Goal: Task Accomplishment & Management: Use online tool/utility

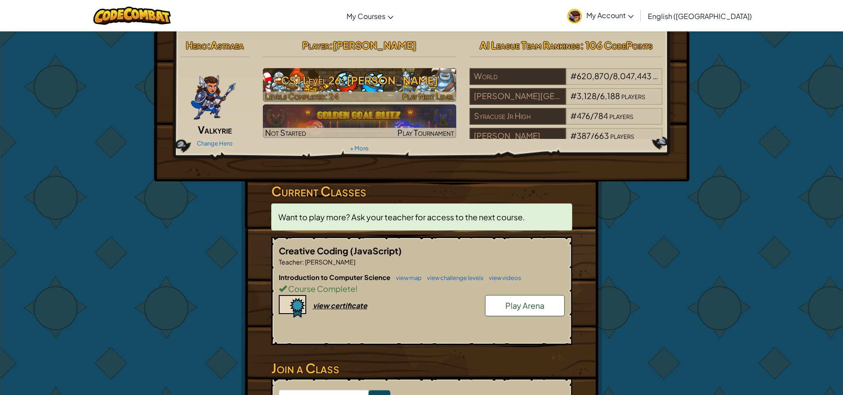
click at [365, 74] on h3 "CS1 Level 26: [PERSON_NAME]" at bounding box center [359, 80] width 193 height 20
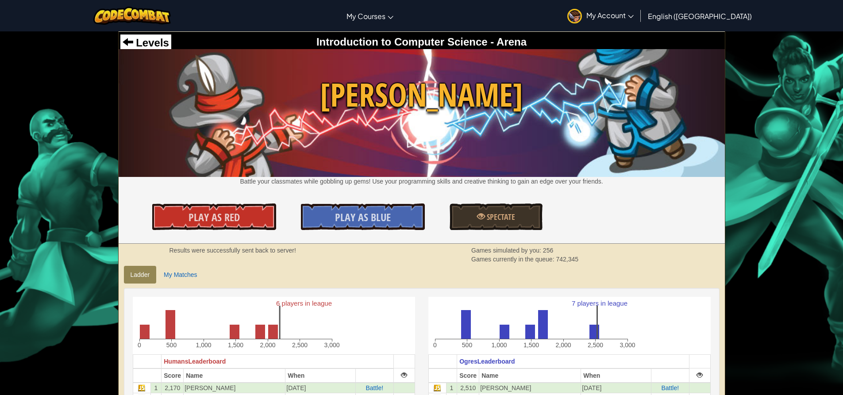
scroll to position [133, 0]
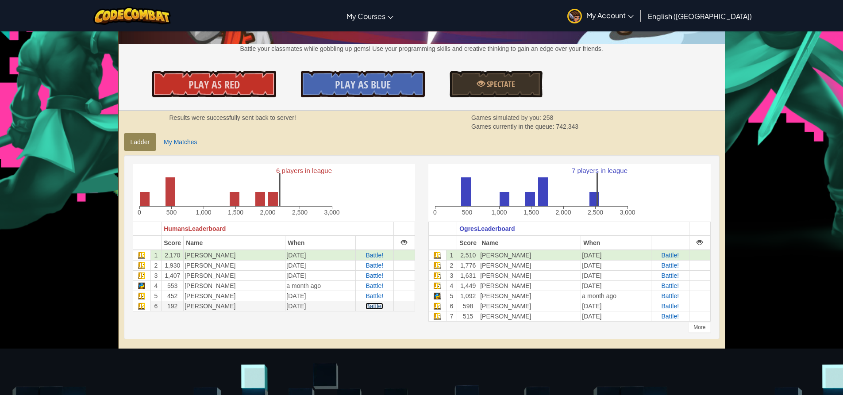
click at [378, 305] on span "Battle!" at bounding box center [374, 306] width 18 height 7
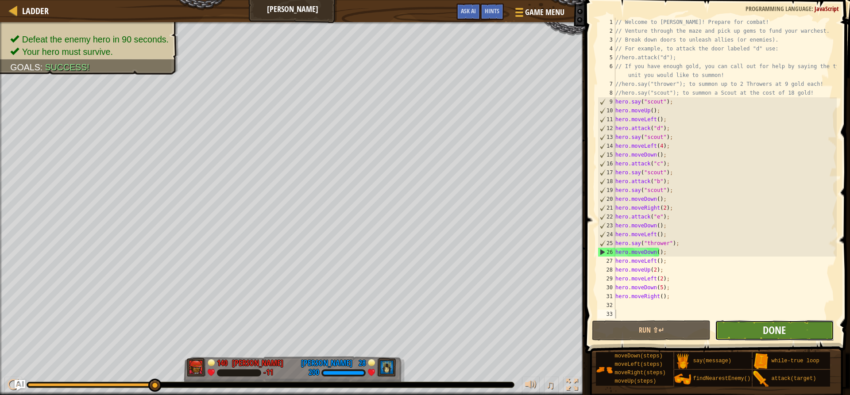
click at [765, 329] on span "Done" at bounding box center [773, 330] width 23 height 14
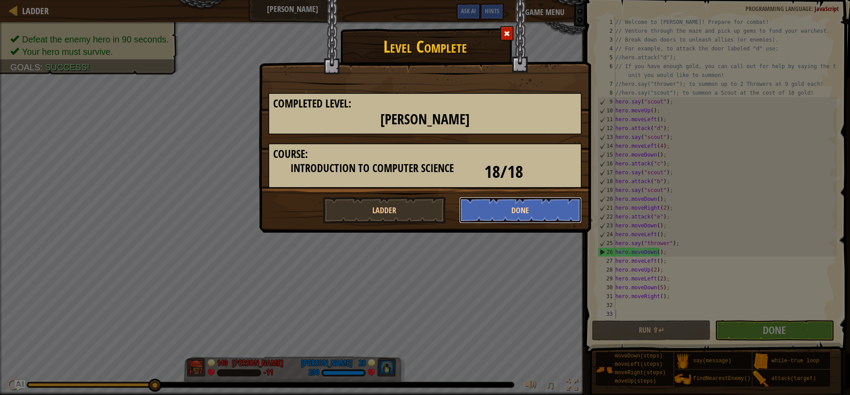
click at [511, 211] on button "Done" at bounding box center [520, 210] width 123 height 27
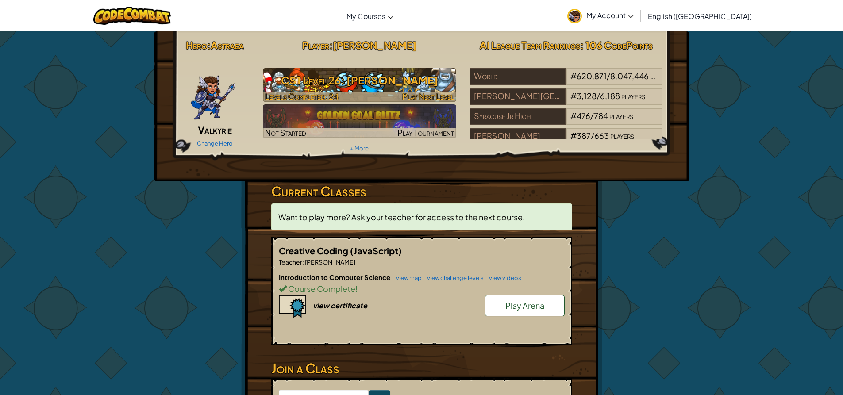
click at [396, 77] on h3 "CS1 Level 26: [PERSON_NAME]" at bounding box center [359, 80] width 193 height 20
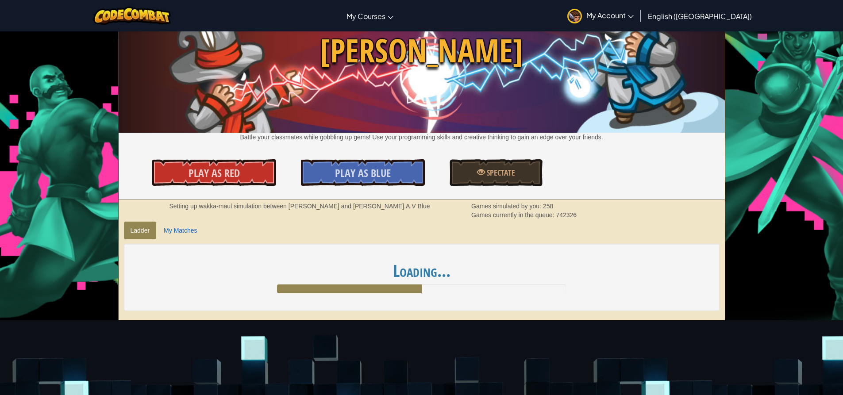
scroll to position [133, 0]
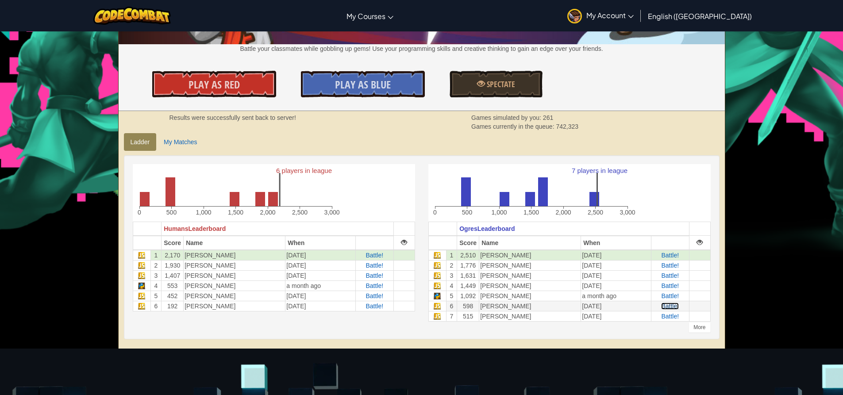
click at [676, 307] on span "Battle!" at bounding box center [670, 306] width 18 height 7
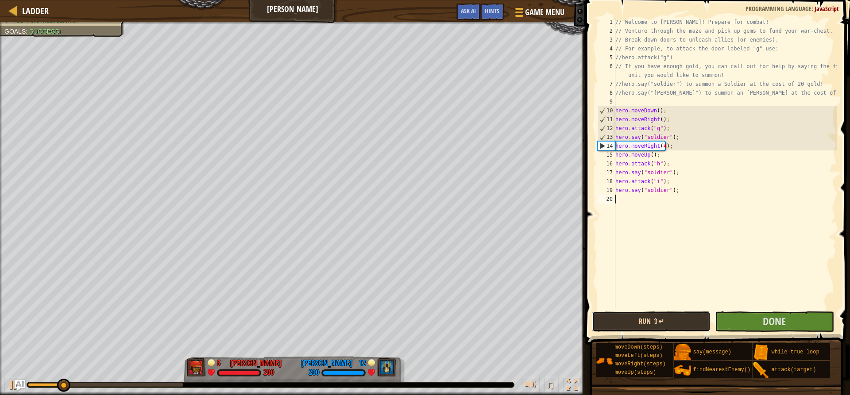
click at [619, 322] on button "Run ⇧↵" at bounding box center [651, 322] width 119 height 20
click at [28, 6] on span "Ladder" at bounding box center [35, 11] width 27 height 12
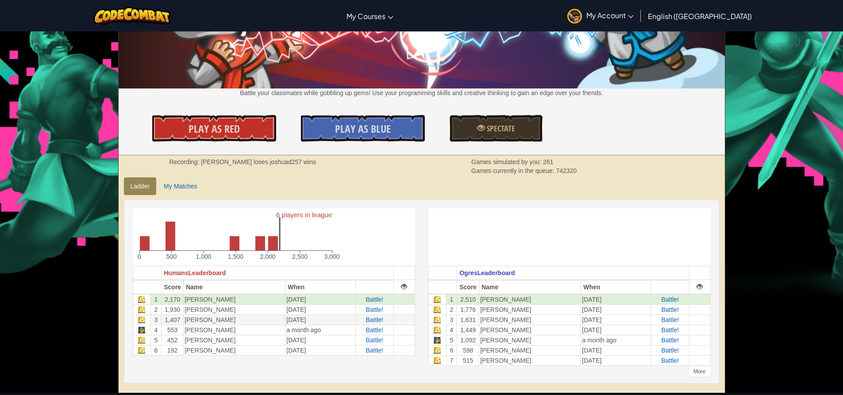
scroll to position [133, 0]
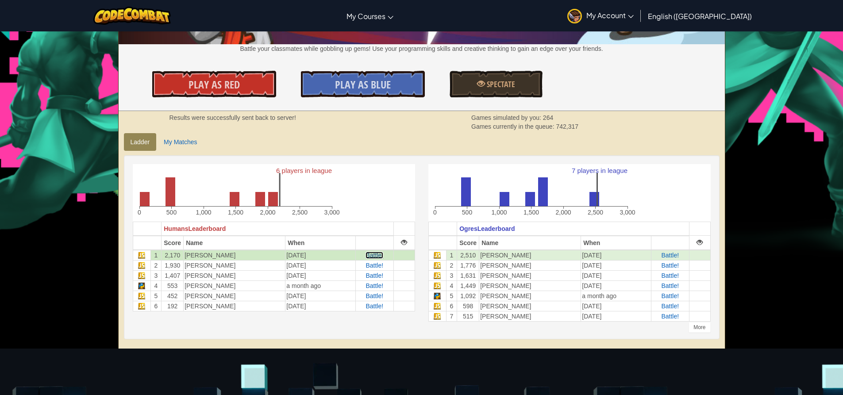
click at [381, 254] on span "Battle!" at bounding box center [374, 255] width 18 height 7
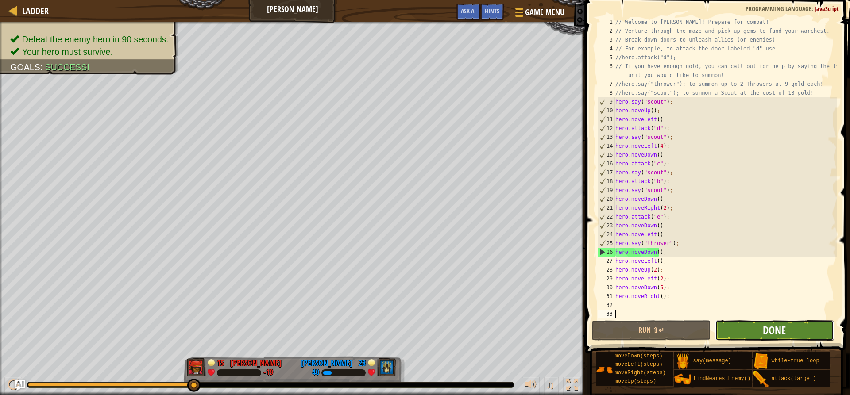
click at [778, 336] on span "Done" at bounding box center [773, 330] width 23 height 14
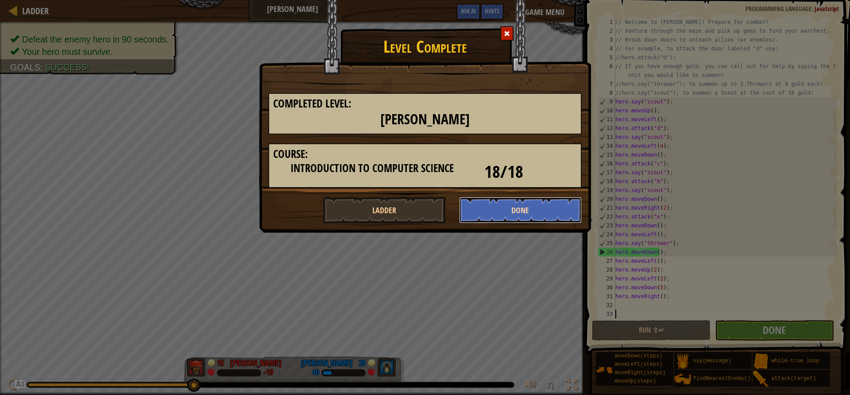
click at [521, 213] on button "Done" at bounding box center [520, 210] width 123 height 27
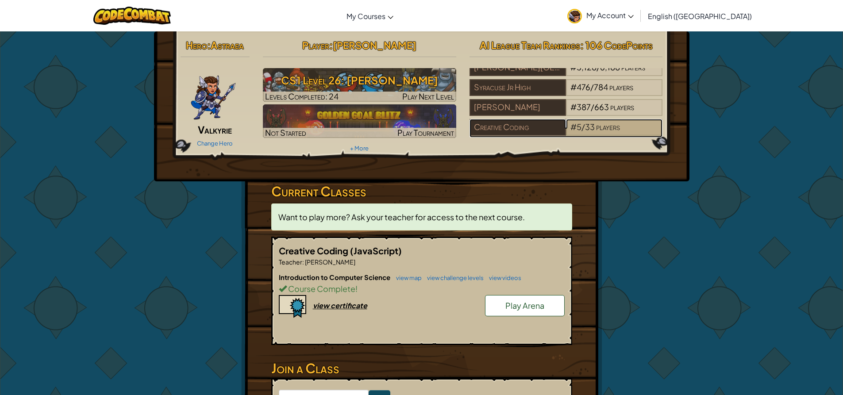
click at [577, 122] on span "5" at bounding box center [579, 127] width 5 height 10
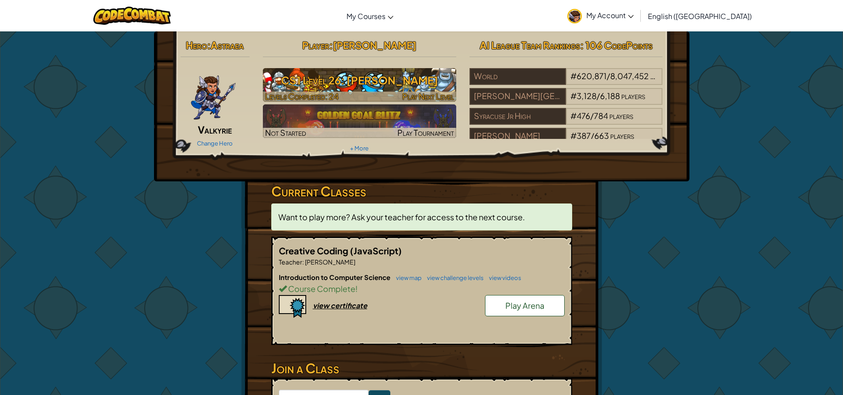
click at [383, 85] on h3 "CS1 Level 26: [PERSON_NAME]" at bounding box center [359, 80] width 193 height 20
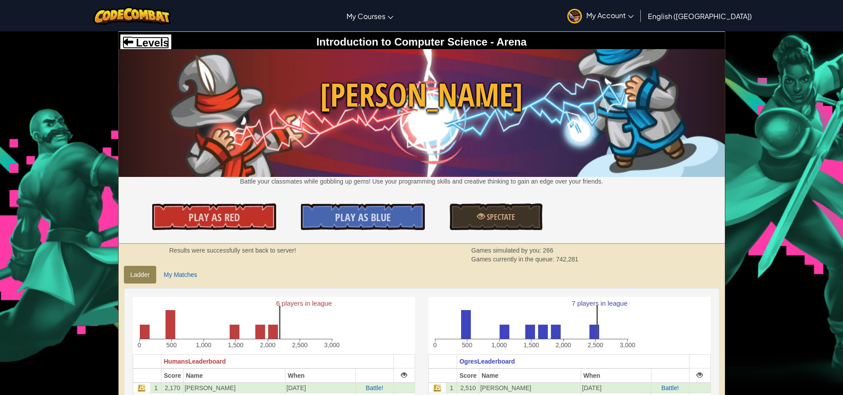
click at [154, 46] on span "Levels" at bounding box center [151, 43] width 36 height 12
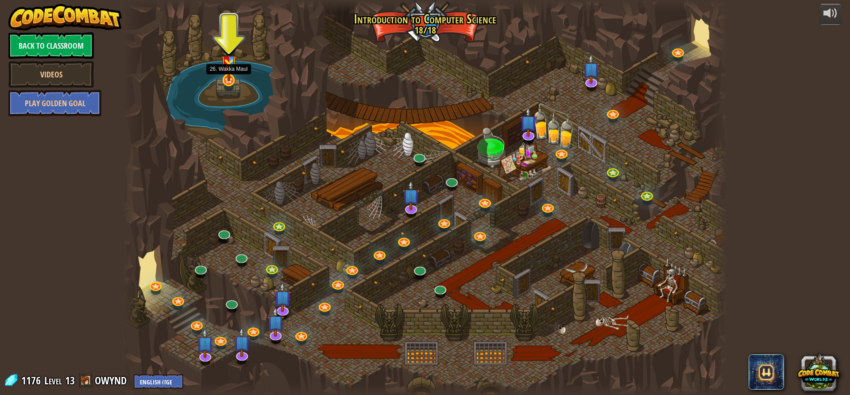
click at [221, 75] on img at bounding box center [229, 60] width 16 height 42
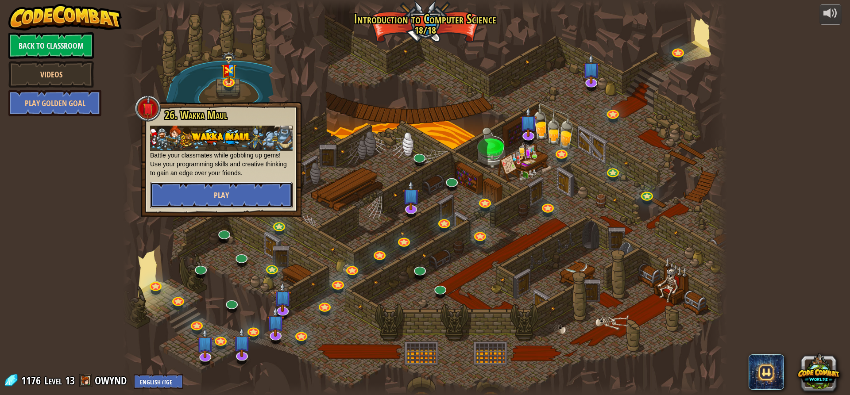
click at [263, 199] on button "Play" at bounding box center [221, 195] width 142 height 27
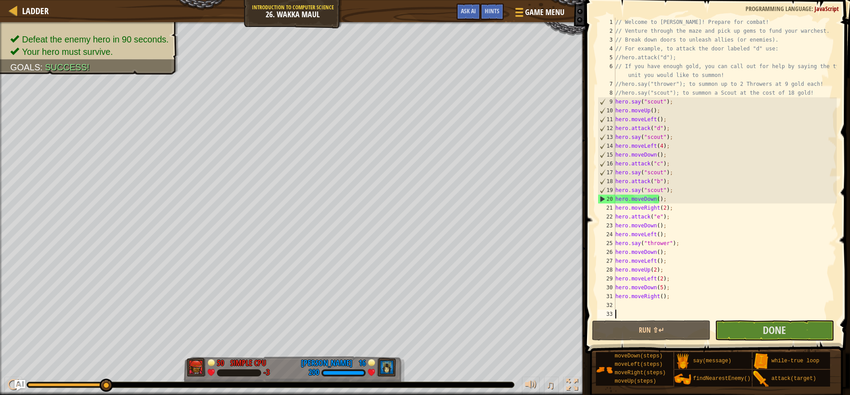
click at [675, 239] on div "// Welcome to [PERSON_NAME]! Prepare for combat! // Venture through the maze an…" at bounding box center [724, 177] width 223 height 319
type textarea "hero.say("thrower");"
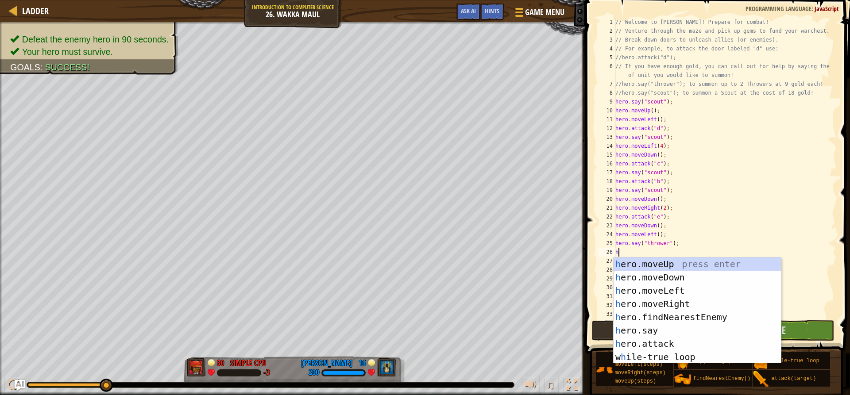
scroll to position [4, 0]
click at [671, 342] on div "her o.moveUp press enter her o.moveDown press enter her o.moveLeft press enter …" at bounding box center [696, 324] width 167 height 133
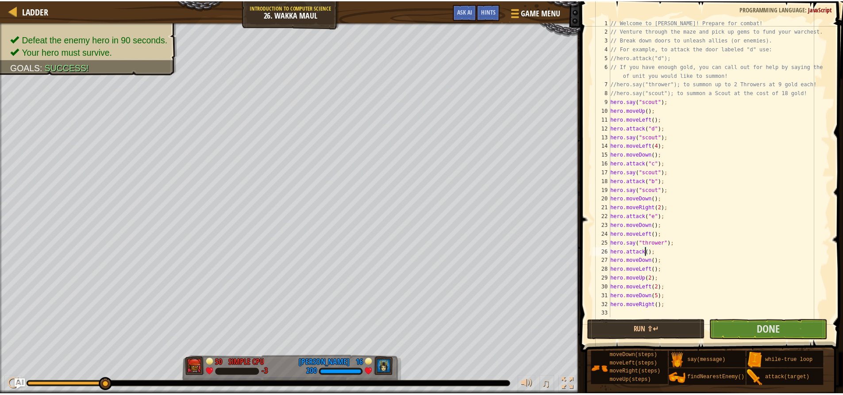
scroll to position [4, 3]
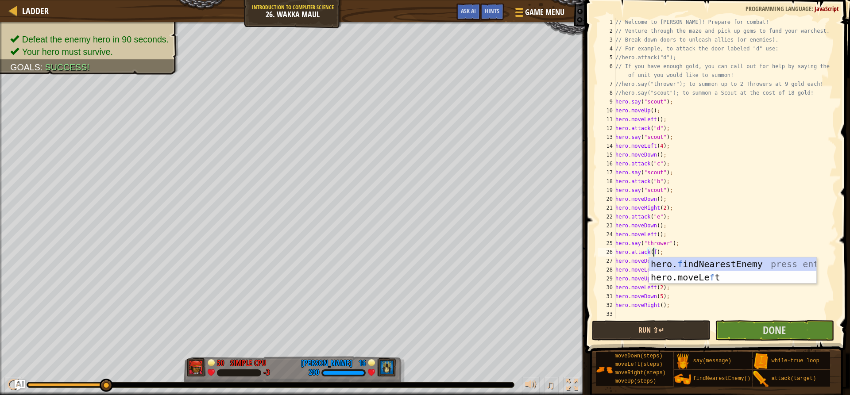
type textarea "hero.attack(f);"
click at [662, 327] on button "Run ⇧↵" at bounding box center [651, 330] width 119 height 20
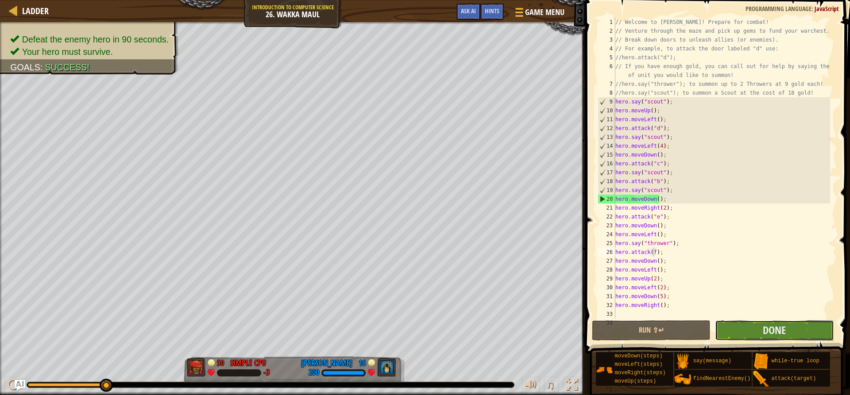
click at [752, 326] on button "Done" at bounding box center [774, 330] width 119 height 20
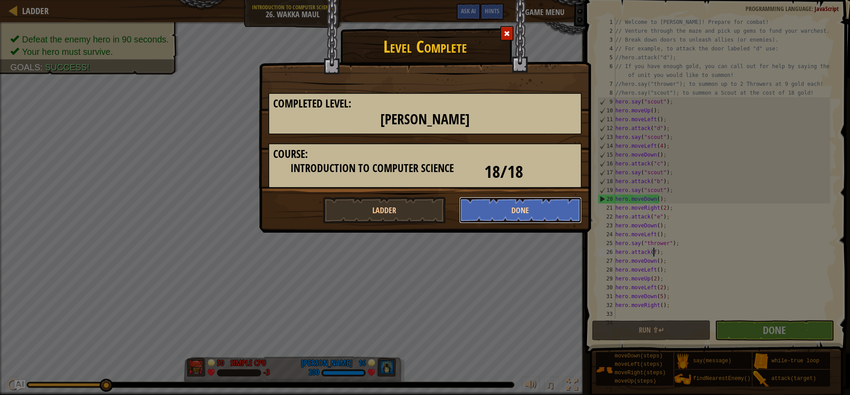
click at [501, 214] on button "Done" at bounding box center [520, 210] width 123 height 27
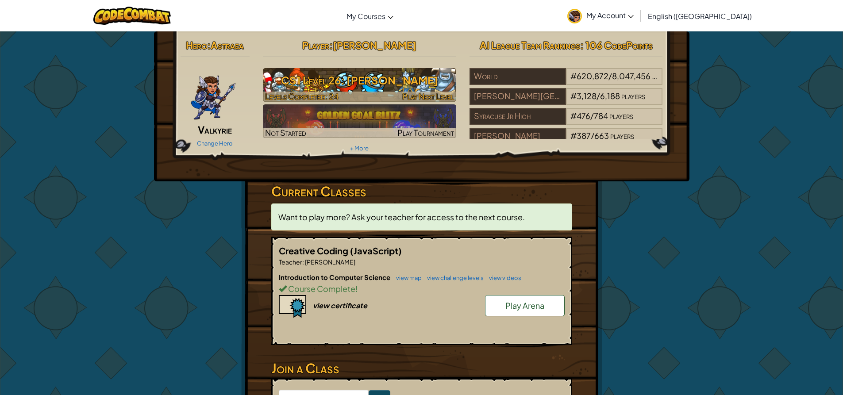
click at [363, 81] on h3 "CS1 Level 26: [PERSON_NAME]" at bounding box center [359, 80] width 193 height 20
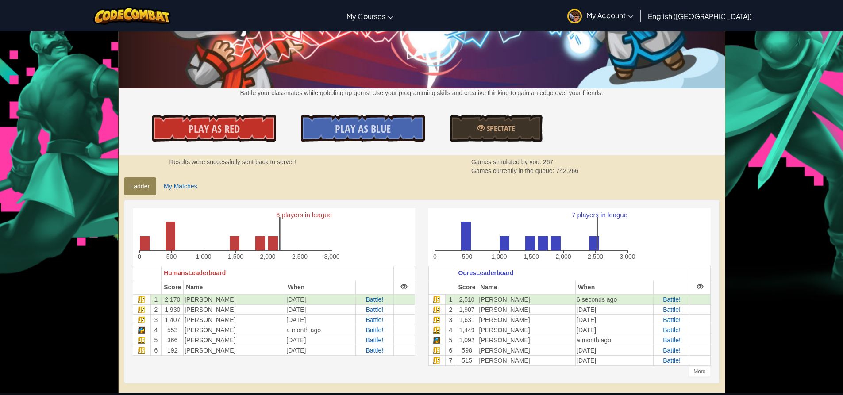
scroll to position [133, 0]
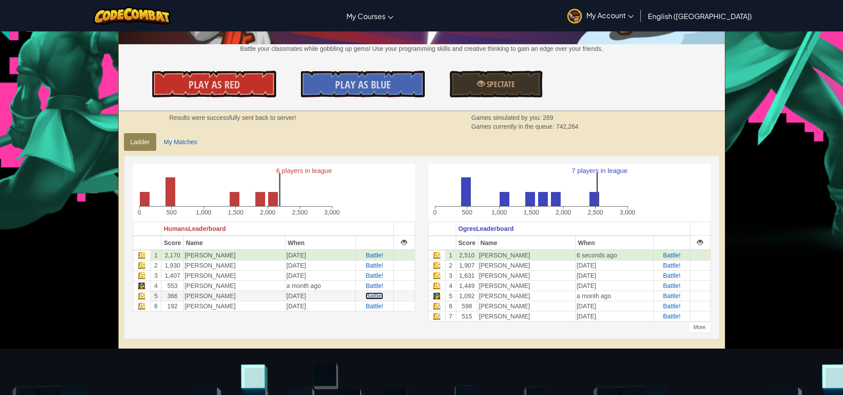
click at [381, 296] on span "Battle!" at bounding box center [374, 295] width 18 height 7
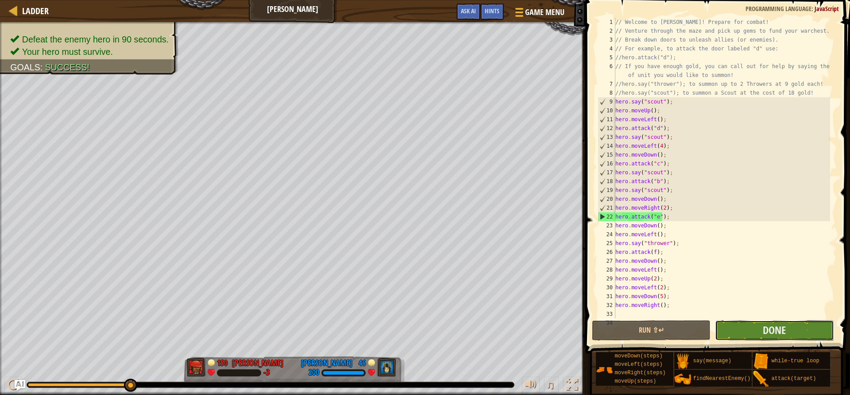
click at [816, 324] on button "Done" at bounding box center [774, 330] width 119 height 20
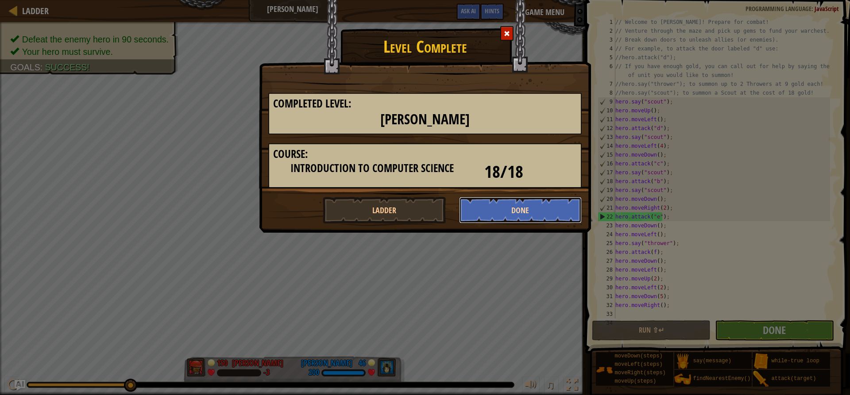
click at [478, 208] on button "Done" at bounding box center [520, 210] width 123 height 27
